Goal: Transaction & Acquisition: Download file/media

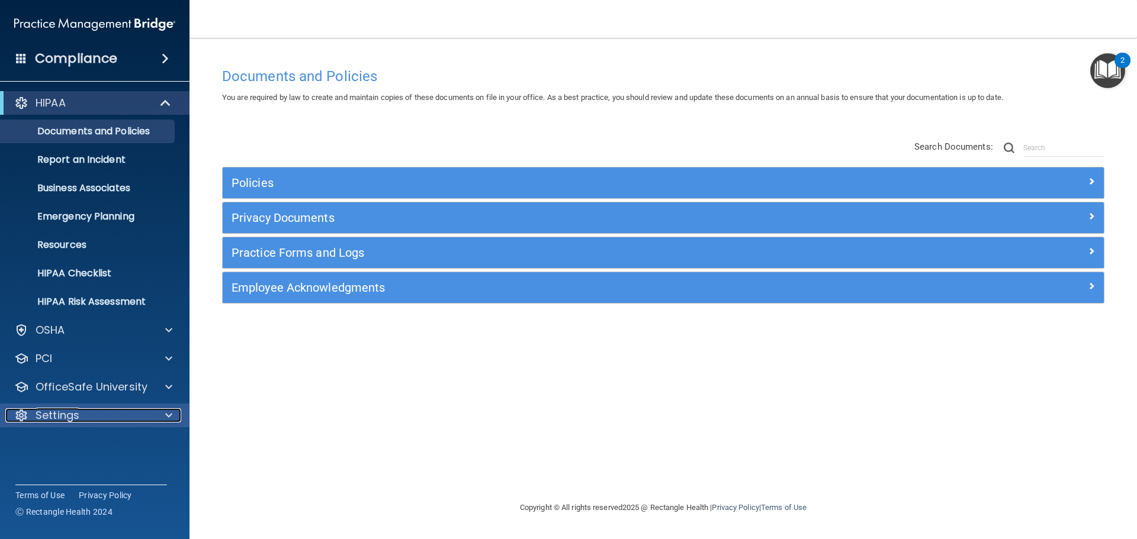
click at [167, 410] on span at bounding box center [168, 416] width 7 height 14
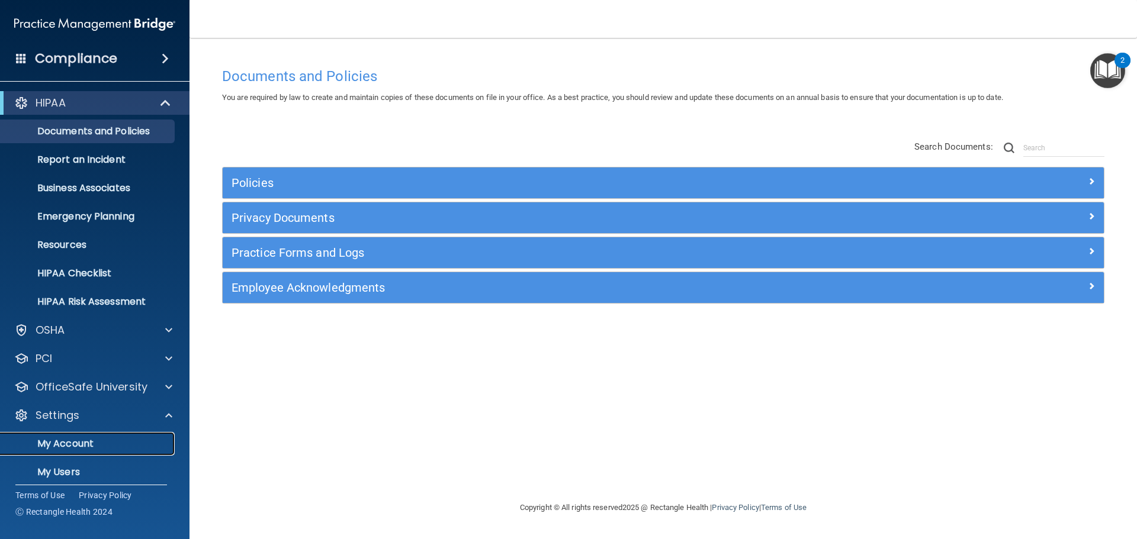
click at [83, 445] on p "My Account" at bounding box center [89, 444] width 162 height 12
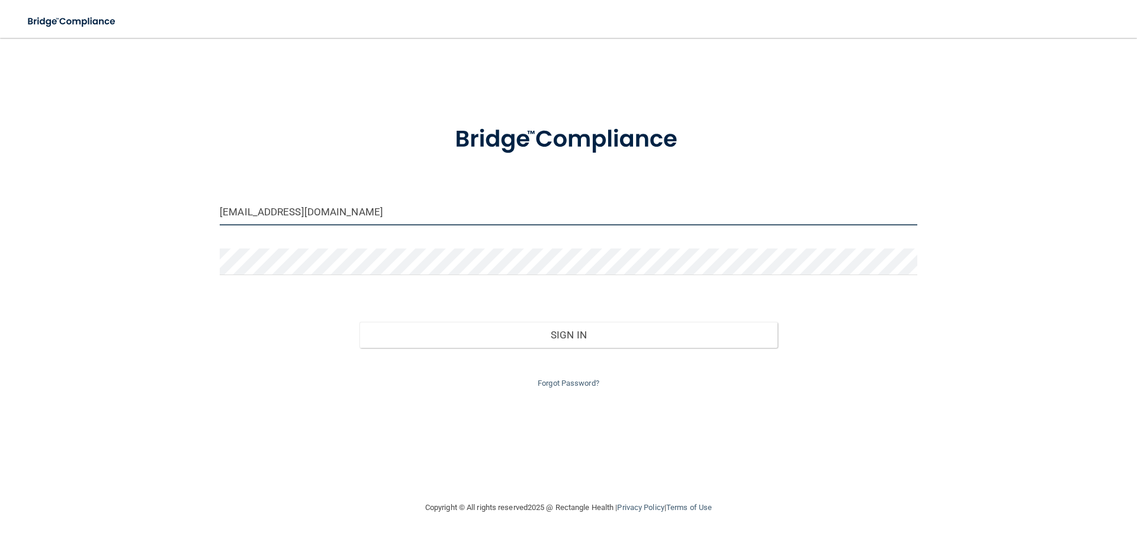
drag, startPoint x: 391, startPoint y: 209, endPoint x: 63, endPoint y: 193, distance: 328.5
click at [84, 196] on div "frontdesk@carmelpediatricdentistry.com Invalid email/password. You don't have p…" at bounding box center [569, 269] width 1090 height 439
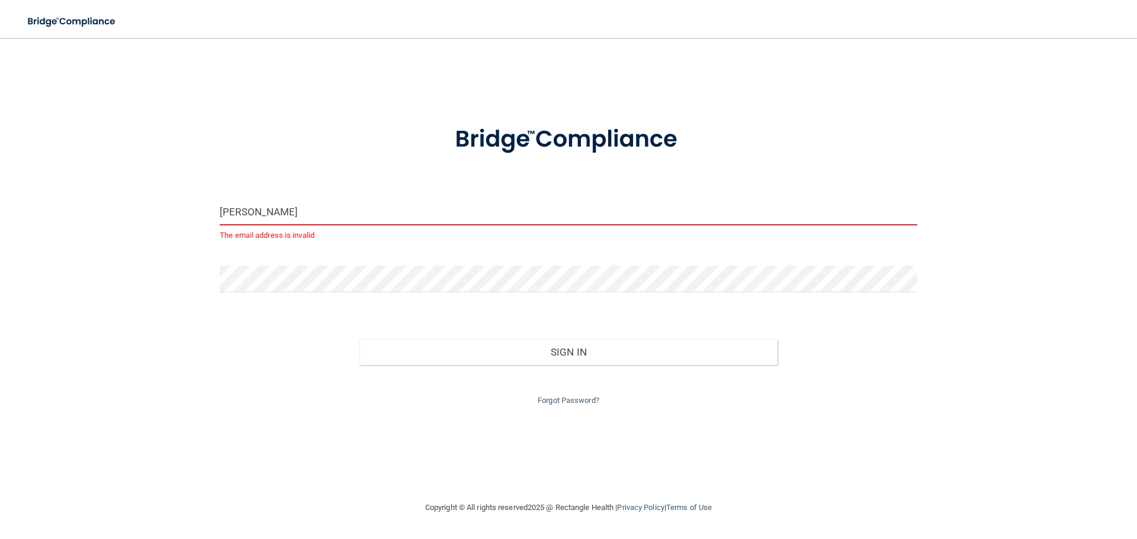
type input "[EMAIL_ADDRESS][DOMAIN_NAME]"
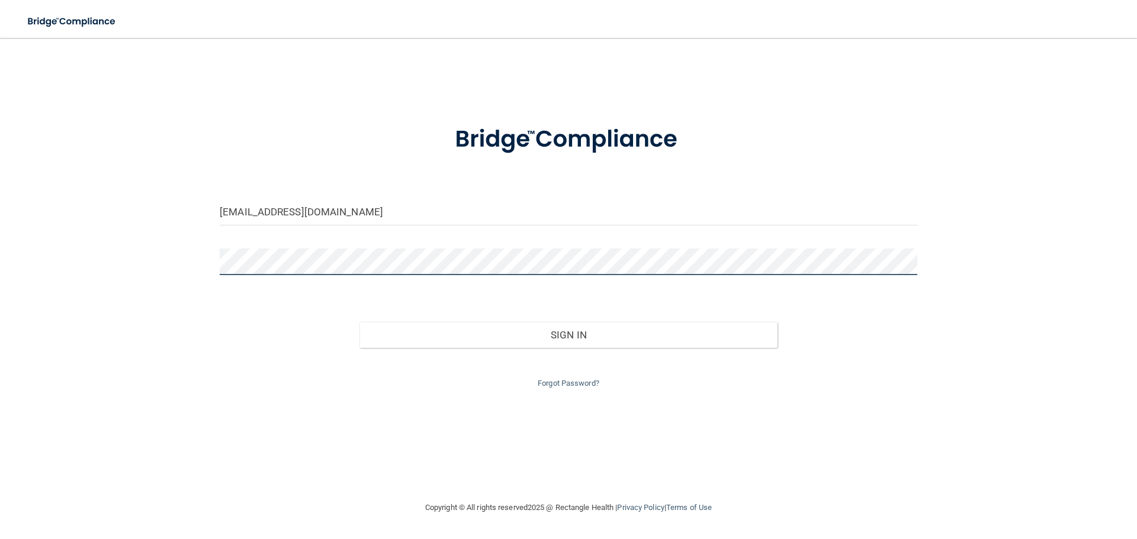
click at [204, 272] on div "jessicafogleman@hotmail.com Invalid email/password. You don't have permission t…" at bounding box center [569, 269] width 1090 height 439
click at [359, 322] on button "Sign In" at bounding box center [568, 335] width 419 height 26
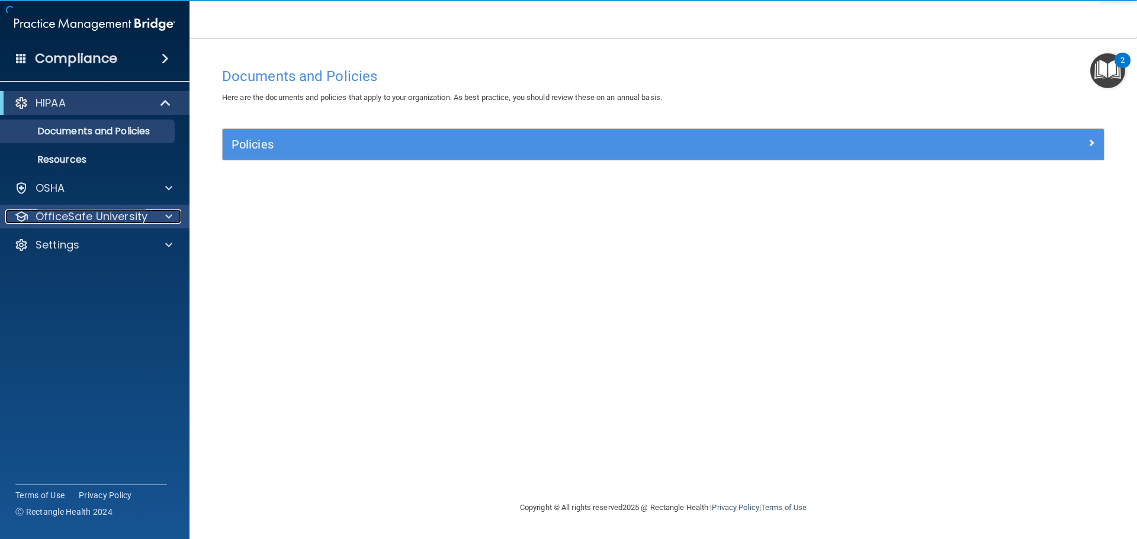
click at [158, 220] on div at bounding box center [167, 217] width 30 height 14
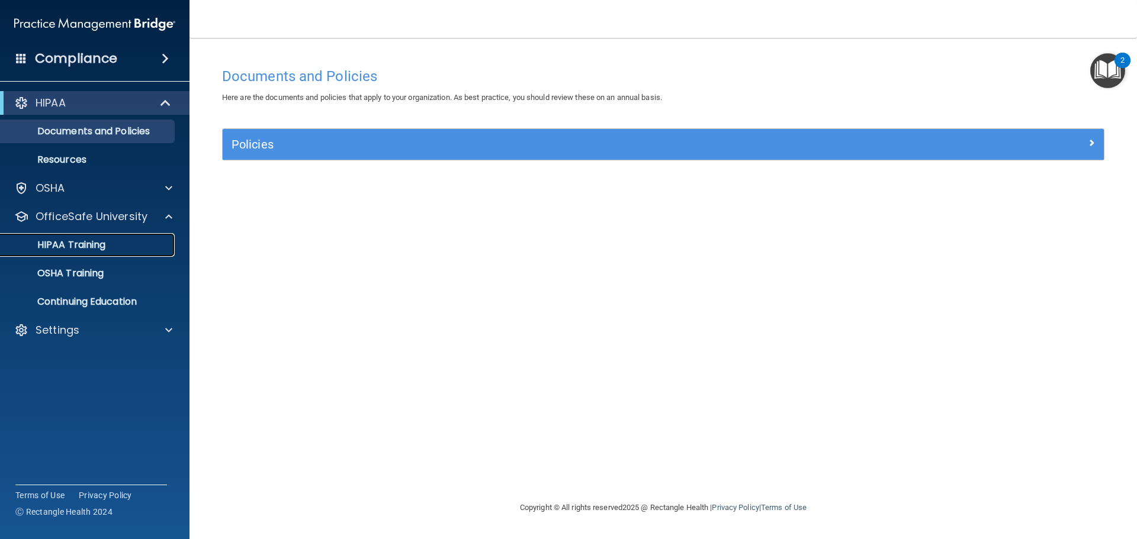
click at [114, 244] on div "HIPAA Training" at bounding box center [89, 245] width 162 height 12
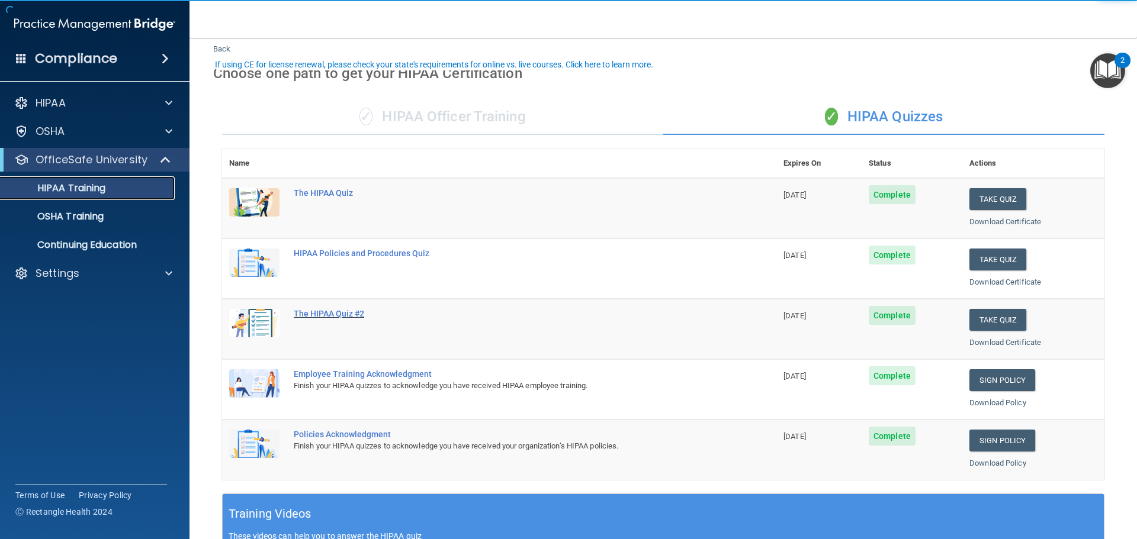
scroll to position [59, 0]
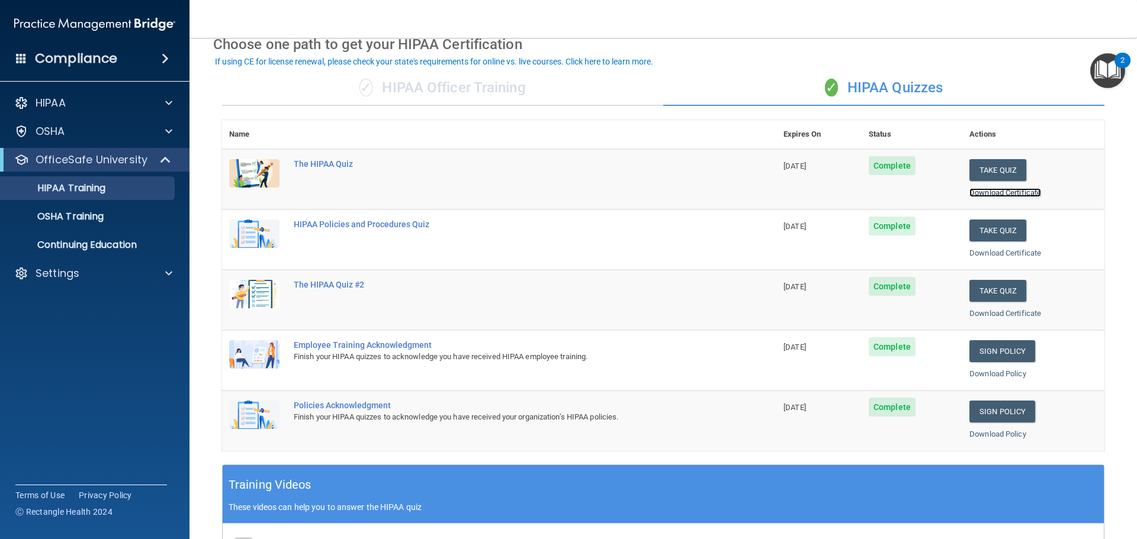
click at [1010, 196] on link "Download Certificate" at bounding box center [1005, 192] width 72 height 9
click at [994, 255] on link "Download Certificate" at bounding box center [1005, 253] width 72 height 9
click at [976, 314] on link "Download Certificate" at bounding box center [1005, 313] width 72 height 9
click at [102, 212] on p "OSHA Training" at bounding box center [56, 217] width 96 height 12
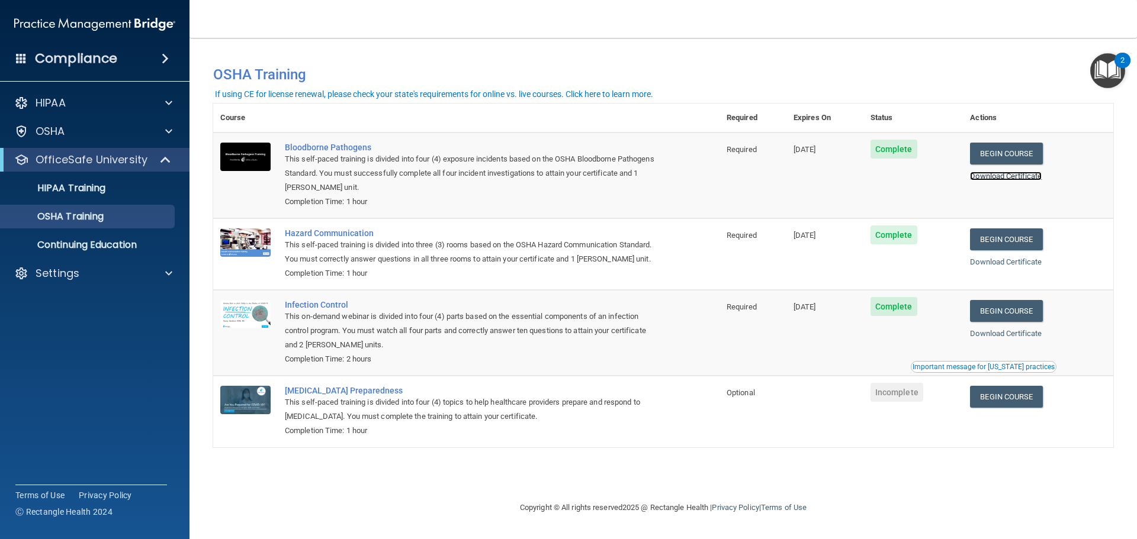
click at [993, 179] on link "Download Certificate" at bounding box center [1006, 176] width 72 height 9
click at [1006, 265] on link "Download Certificate" at bounding box center [1006, 262] width 72 height 9
click at [1016, 335] on link "Download Certificate" at bounding box center [1006, 333] width 72 height 9
click at [168, 276] on span at bounding box center [168, 273] width 7 height 14
click at [56, 332] on p "Sign Out" at bounding box center [89, 331] width 162 height 12
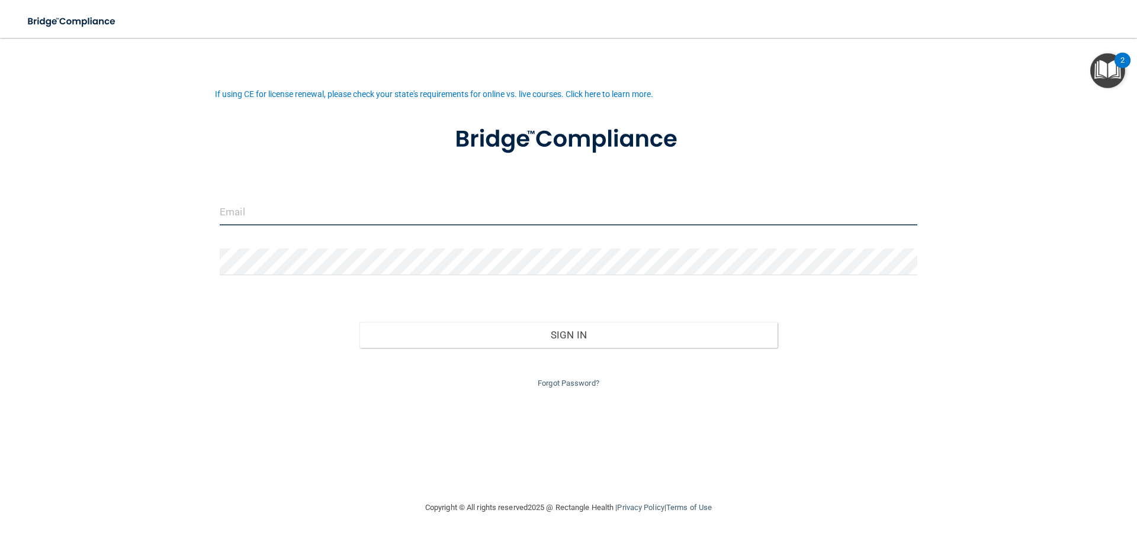
type input "[EMAIL_ADDRESS][DOMAIN_NAME]"
